Goal: Task Accomplishment & Management: Use online tool/utility

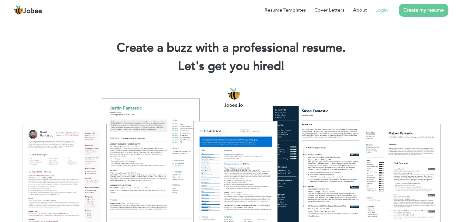
click at [383, 9] on link "Login" at bounding box center [381, 9] width 12 height 7
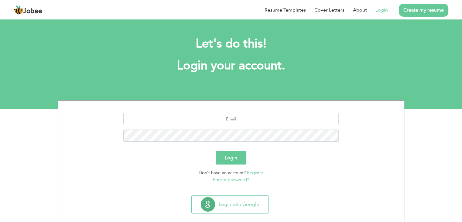
scroll to position [9, 0]
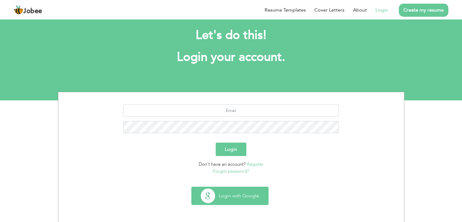
click at [224, 197] on button "Login with Google" at bounding box center [230, 196] width 77 height 18
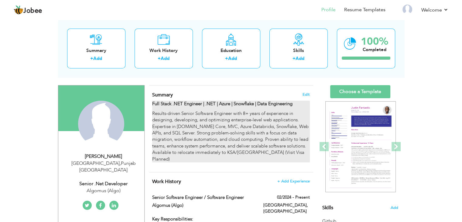
scroll to position [61, 0]
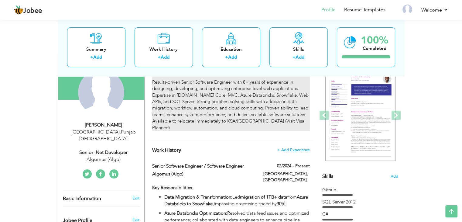
click at [282, 104] on p "Results-driven Senior Software Engineer with 8+ years of experience in designin…" at bounding box center [230, 105] width 157 height 52
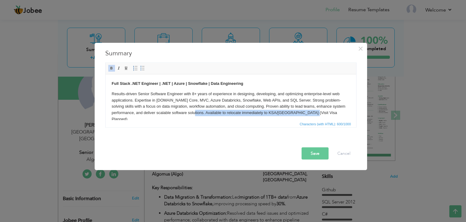
drag, startPoint x: 204, startPoint y: 113, endPoint x: 323, endPoint y: 113, distance: 119.0
click at [323, 113] on p "Results-driven Senior Software Engineer with 8+ years of experience in designin…" at bounding box center [230, 106] width 239 height 32
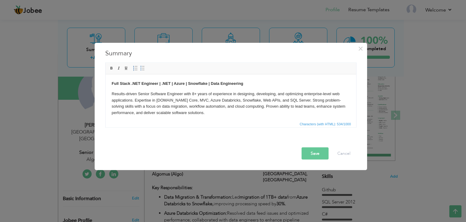
click at [311, 156] on button "Save" at bounding box center [315, 153] width 27 height 12
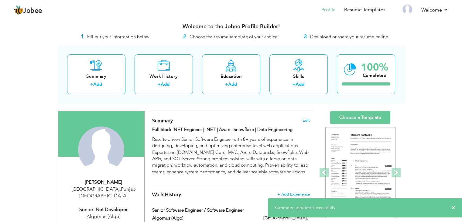
scroll to position [0, 0]
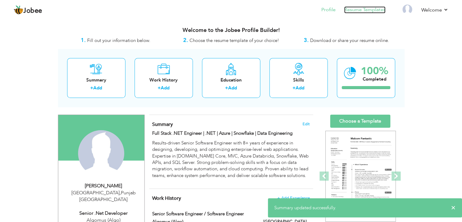
click at [372, 12] on link "Resume Templates" at bounding box center [364, 9] width 41 height 7
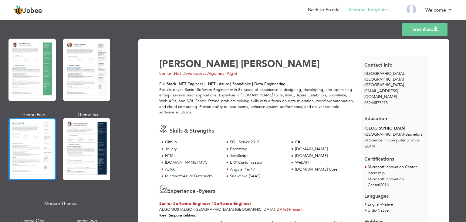
scroll to position [243, 0]
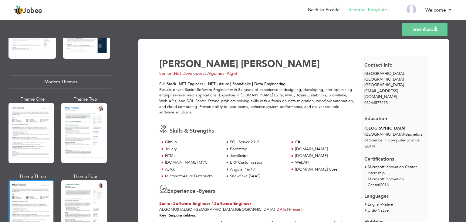
click at [35, 197] on div at bounding box center [32, 209] width 46 height 60
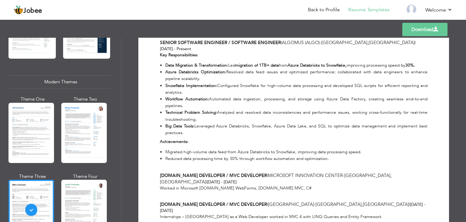
scroll to position [182, 0]
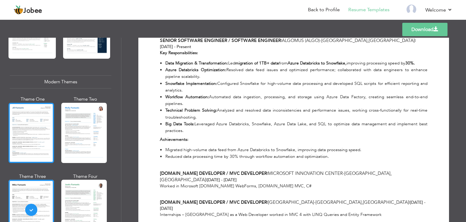
click at [33, 141] on div at bounding box center [32, 133] width 46 height 60
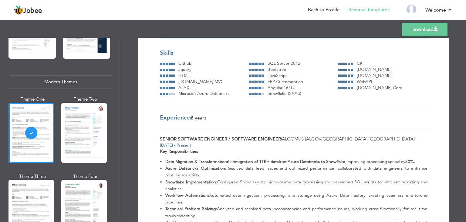
scroll to position [273, 0]
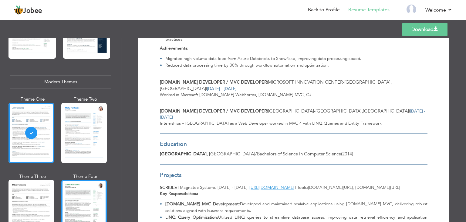
click at [75, 188] on div at bounding box center [84, 209] width 46 height 60
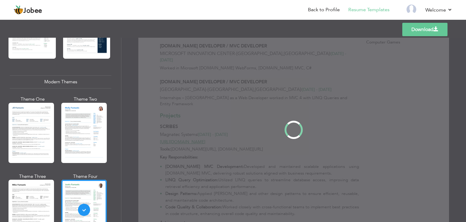
scroll to position [0, 0]
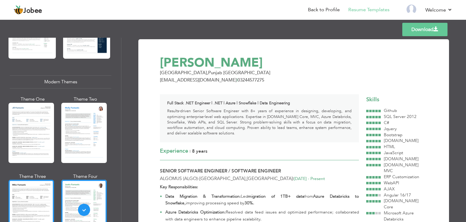
click at [29, 198] on div at bounding box center [32, 209] width 46 height 60
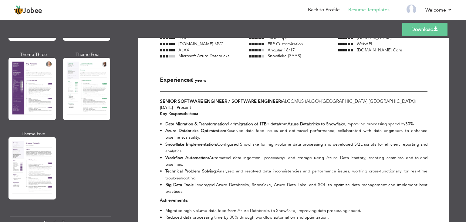
scroll to position [546, 0]
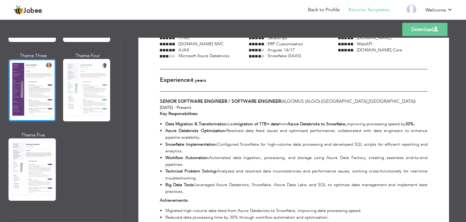
click at [25, 86] on div at bounding box center [32, 90] width 47 height 62
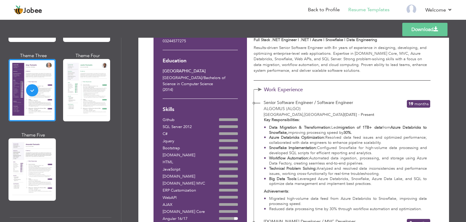
scroll to position [0, 0]
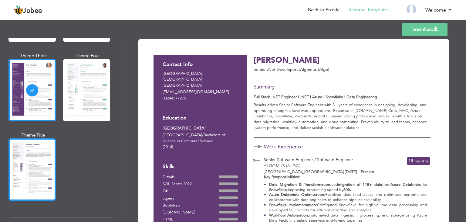
click at [30, 153] on div at bounding box center [32, 169] width 47 height 62
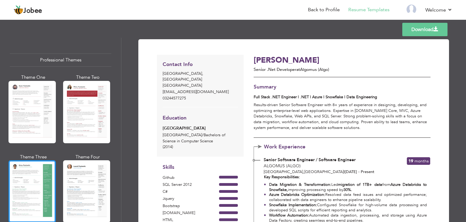
click at [39, 171] on div at bounding box center [32, 191] width 47 height 62
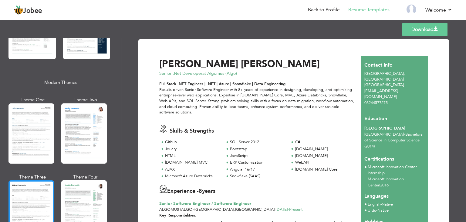
scroll to position [243, 0]
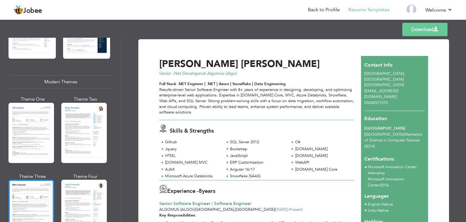
click at [39, 181] on div at bounding box center [32, 209] width 46 height 60
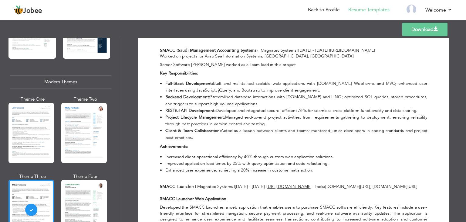
scroll to position [661, 0]
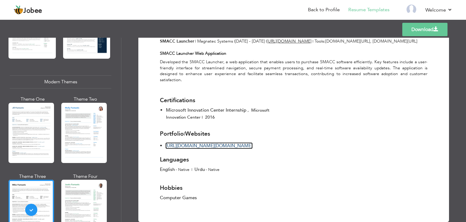
click at [174, 142] on link "https://aliasadhassan.github.io/aliasad.dev/" at bounding box center [209, 145] width 87 height 6
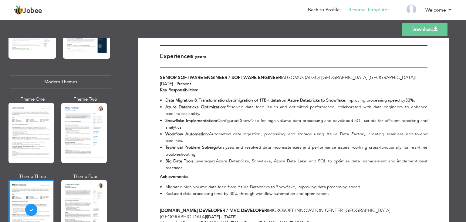
scroll to position [0, 0]
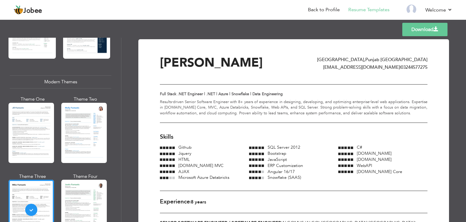
click at [415, 32] on link "Download" at bounding box center [425, 29] width 45 height 13
